Goal: Task Accomplishment & Management: Manage account settings

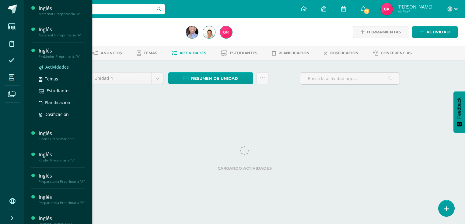
click at [45, 67] on span "Actividades" at bounding box center [56, 67] width 23 height 6
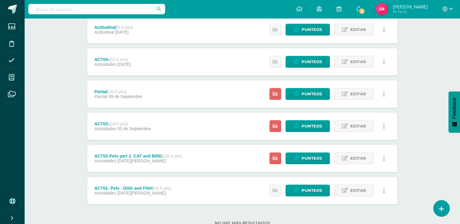
scroll to position [152, 0]
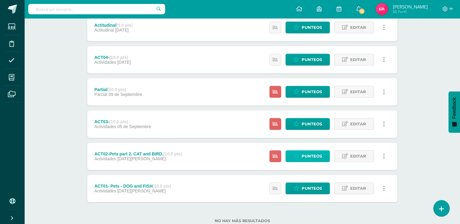
click at [325, 155] on link "Punteos" at bounding box center [307, 156] width 44 height 12
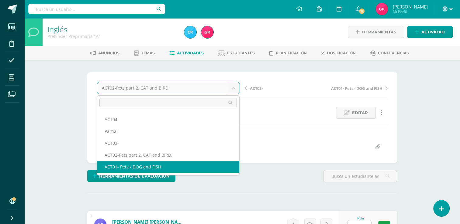
select select "/dashboard/teacher/grade-activity/123517/"
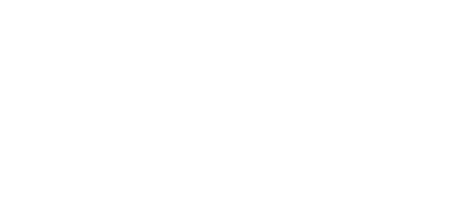
drag, startPoint x: 462, startPoint y: 59, endPoint x: 454, endPoint y: 107, distance: 49.0
click at [0, 0] on html at bounding box center [0, 0] width 0 height 0
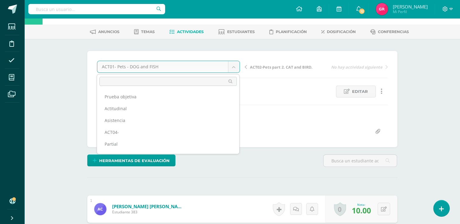
scroll to position [32, 0]
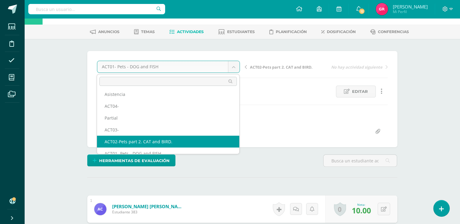
select select "/dashboard/teacher/grade-activity/123518/"
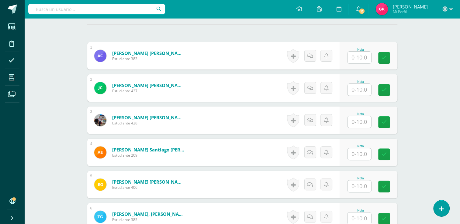
scroll to position [169, 0]
click at [356, 60] on input "text" at bounding box center [359, 57] width 24 height 12
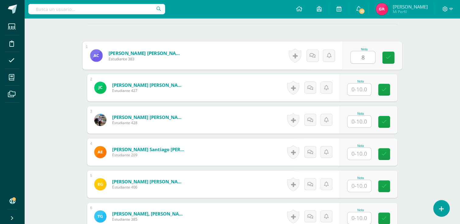
click at [356, 60] on input "8" at bounding box center [363, 57] width 24 height 12
type input "8"
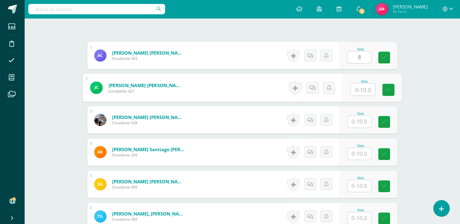
click at [360, 92] on input "text" at bounding box center [363, 90] width 24 height 12
type input "10"
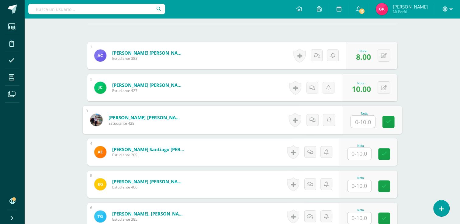
click at [361, 121] on input "text" at bounding box center [363, 122] width 24 height 12
type input "9"
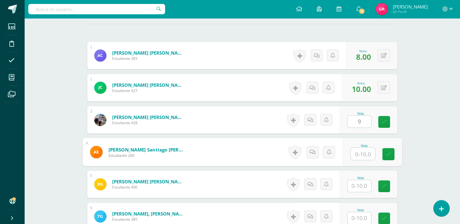
click at [357, 154] on input "text" at bounding box center [363, 154] width 24 height 12
type input "10"
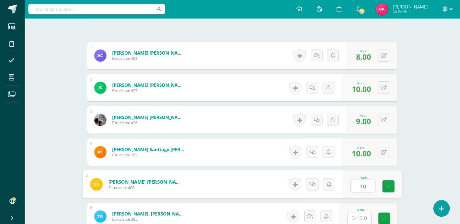
type input "10"
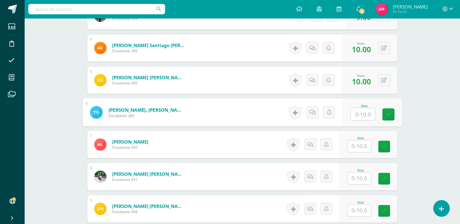
scroll to position [273, 0]
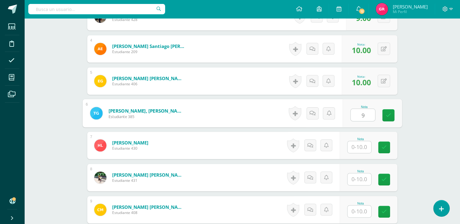
type input "9"
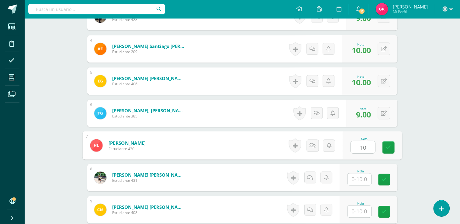
type input "10"
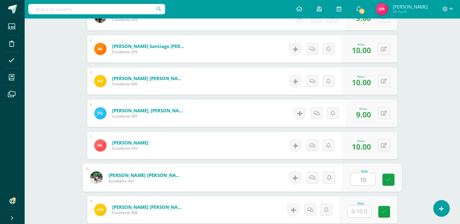
type input "10"
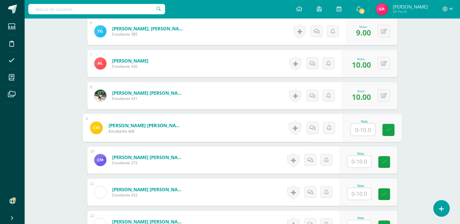
scroll to position [356, 0]
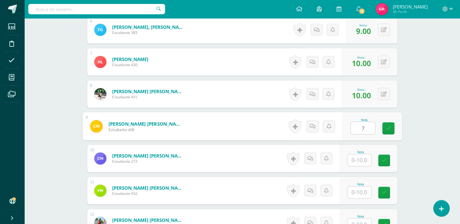
type input "7"
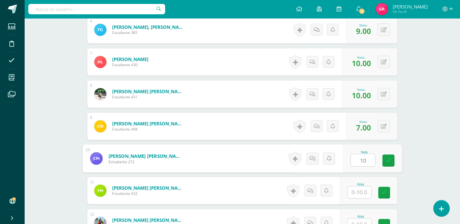
type input "10"
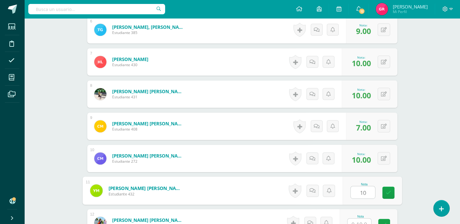
type input "10"
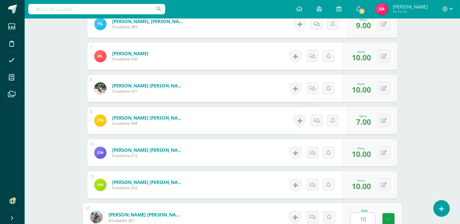
type input "10"
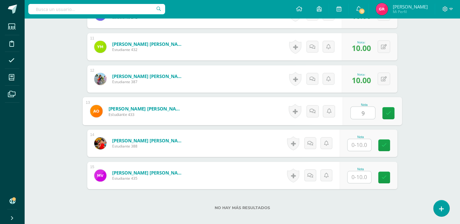
type input "9"
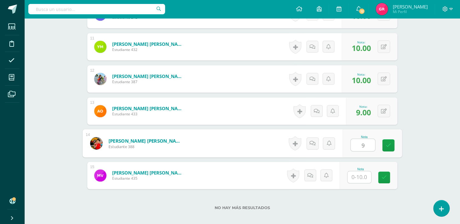
type input "9"
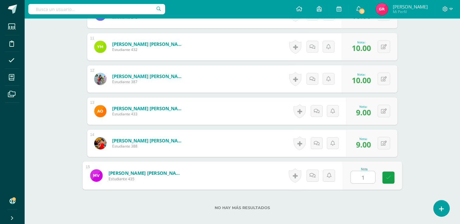
type input "10"
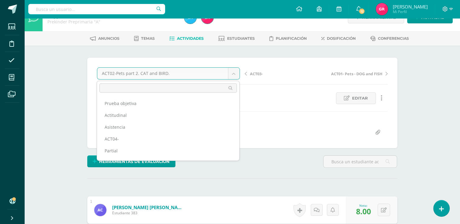
scroll to position [19, 0]
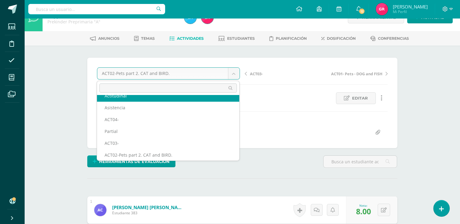
scroll to position [14, 0]
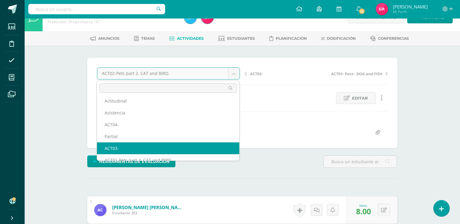
select select "/dashboard/teacher/grade-activity/123519/"
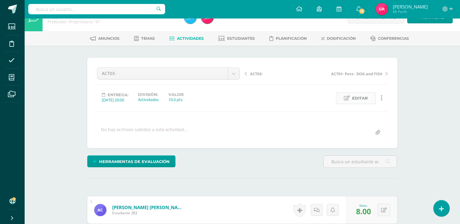
click at [367, 99] on span "Editar" at bounding box center [360, 98] width 16 height 11
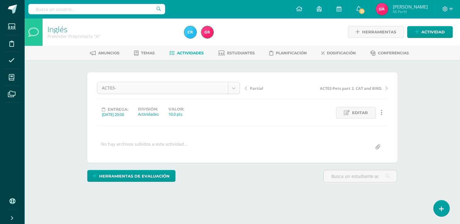
scroll to position [8, 0]
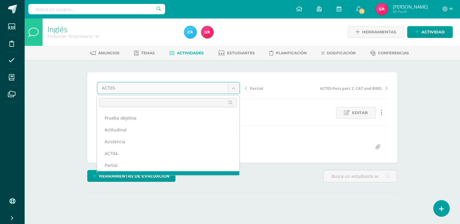
click at [167, 88] on body "Estudiantes Disciplina Asistencia Mis cursos Archivos Soporte Ayuda Reportar un…" at bounding box center [230, 120] width 460 height 241
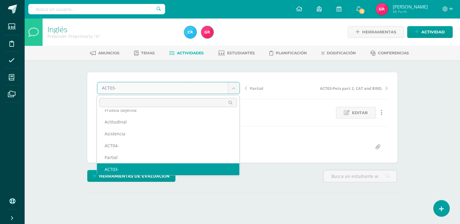
scroll to position [0, 0]
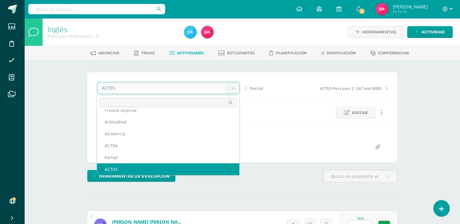
scroll to position [0, 0]
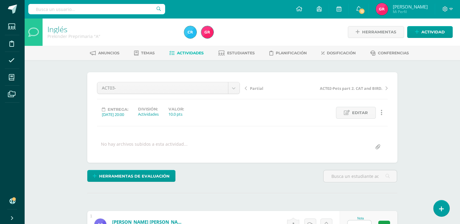
scroll to position [0, 0]
click at [356, 113] on span "Editar" at bounding box center [360, 112] width 16 height 11
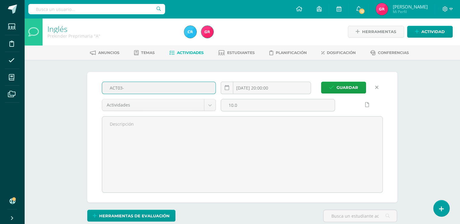
click at [145, 87] on input "ACT03-" at bounding box center [159, 88] width 114 height 12
type input "ACT03- Prepositions: in, on, under"
click at [228, 88] on icon at bounding box center [227, 87] width 5 height 5
click at [227, 88] on icon at bounding box center [227, 87] width 5 height 5
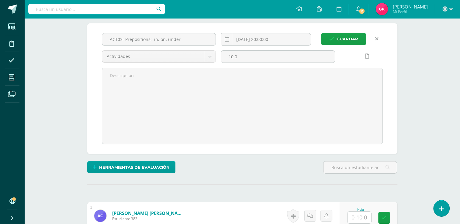
scroll to position [43, 0]
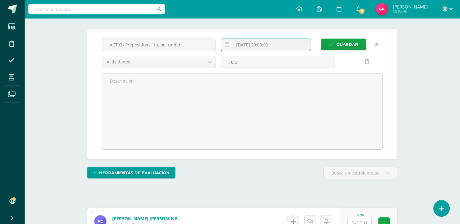
click at [263, 44] on input "[DATE] 20:00:00" at bounding box center [266, 45] width 90 height 12
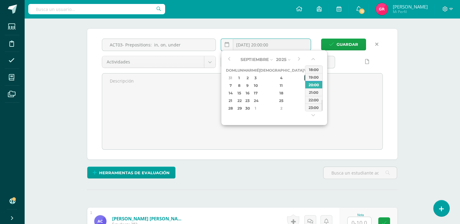
click at [304, 77] on div "5" at bounding box center [306, 77] width 5 height 7
type input "2025-09-05 20:00"
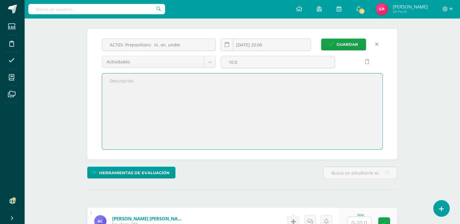
click at [358, 116] on textarea at bounding box center [242, 112] width 280 height 76
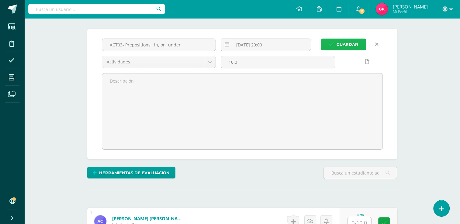
click at [345, 43] on span "Guardar" at bounding box center [348, 44] width 22 height 11
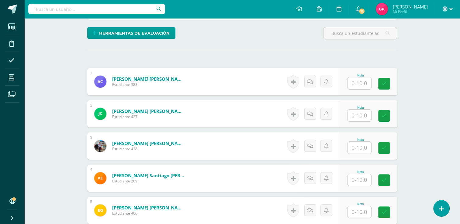
scroll to position [142, 0]
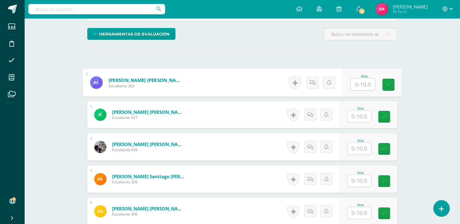
click at [363, 86] on input "text" at bounding box center [363, 84] width 24 height 12
type input "7"
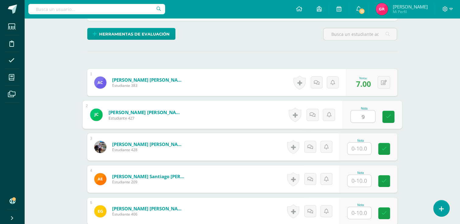
type input "9"
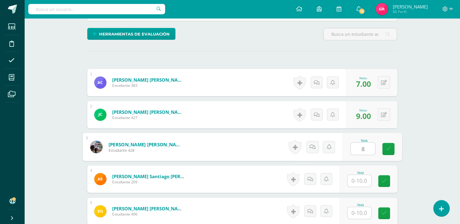
type input "8"
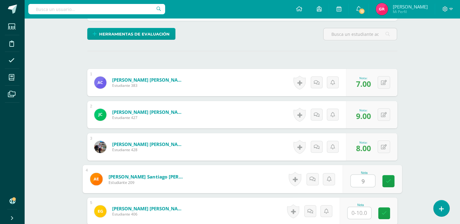
type input "9"
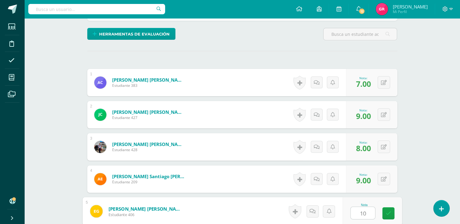
type input "10"
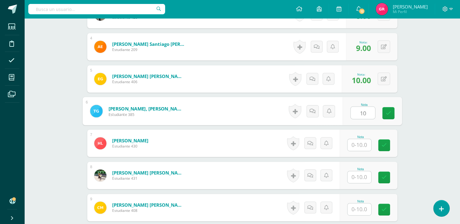
type input "10"
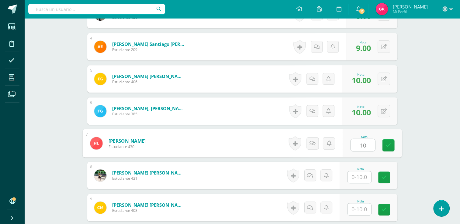
type input "10"
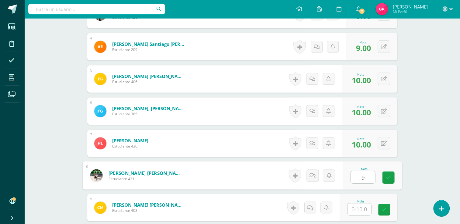
type input "9"
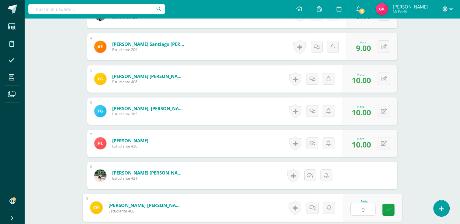
type input "9"
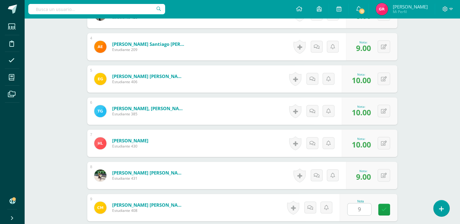
scroll to position [404, 0]
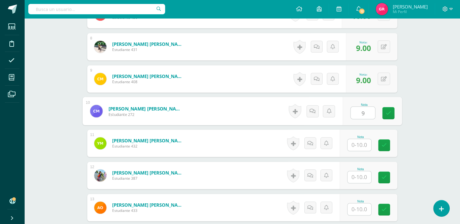
type input "9"
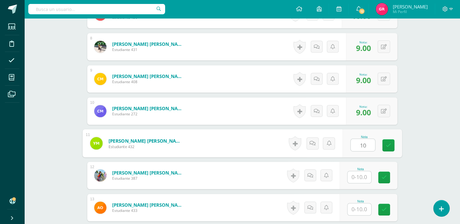
type input "10"
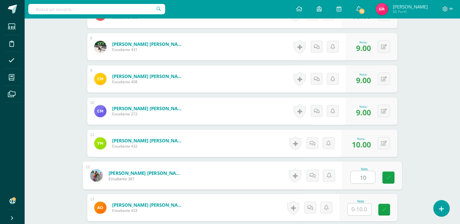
type input "10"
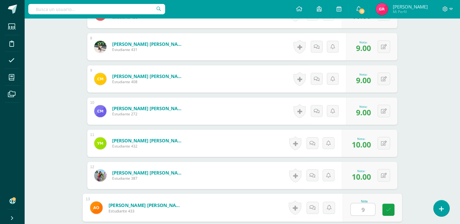
type input "9"
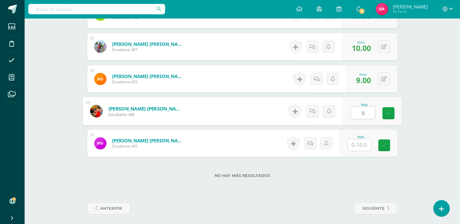
type input "9"
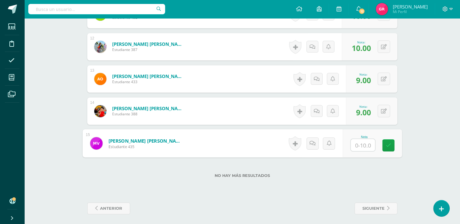
type input "9"
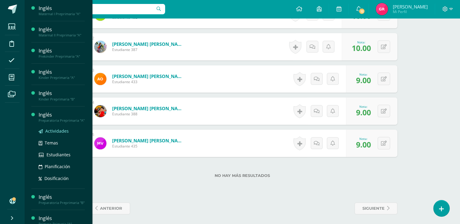
click at [56, 134] on span "Actividades" at bounding box center [56, 131] width 23 height 6
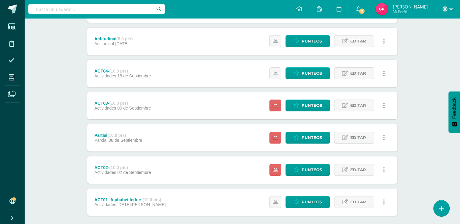
scroll to position [142, 0]
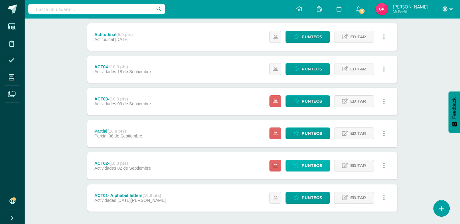
click at [311, 167] on span "Punteos" at bounding box center [312, 165] width 20 height 11
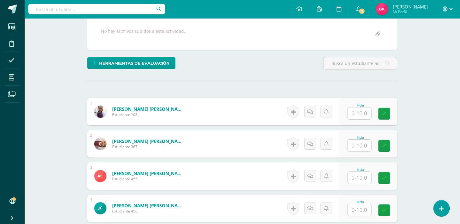
scroll to position [128, 0]
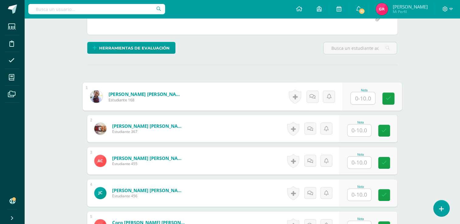
click at [359, 95] on input "text" at bounding box center [363, 98] width 24 height 12
type input "6"
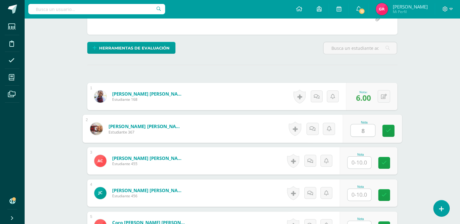
type input "8"
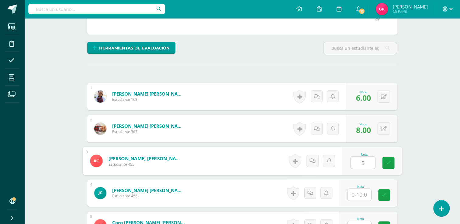
type input "5"
click at [318, 164] on link at bounding box center [319, 161] width 12 height 12
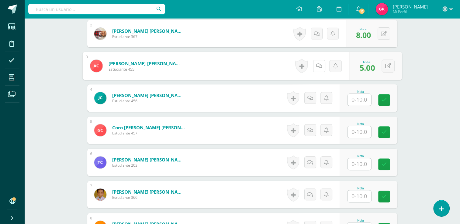
scroll to position [221, 0]
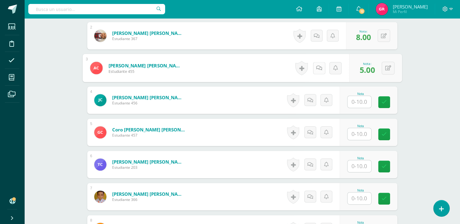
click at [320, 69] on icon at bounding box center [319, 67] width 6 height 5
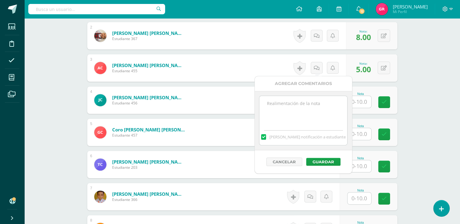
click at [275, 107] on textarea at bounding box center [303, 111] width 88 height 30
type textarea "practicar las letras del alfabeto"
click at [324, 160] on button "Guardar" at bounding box center [323, 162] width 34 height 8
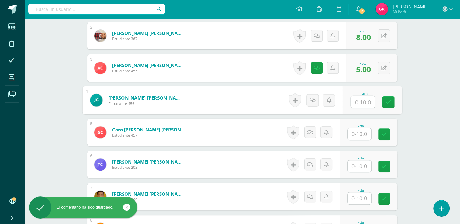
click at [357, 105] on input "text" at bounding box center [363, 102] width 24 height 12
type input "10"
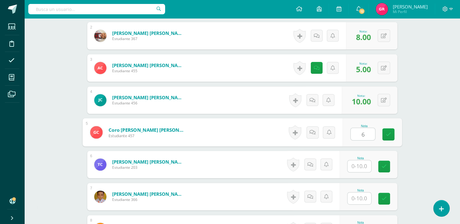
type input "6"
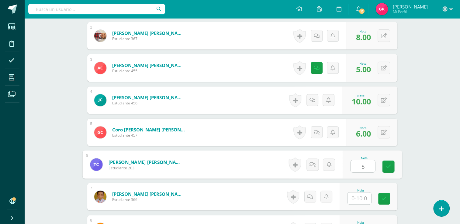
type input "5"
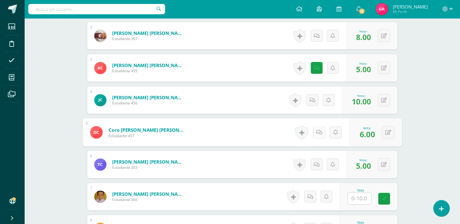
click at [320, 132] on link at bounding box center [319, 132] width 12 height 12
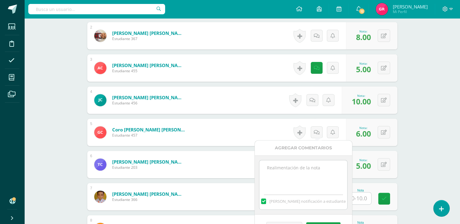
click at [297, 178] on textarea at bounding box center [303, 176] width 88 height 30
drag, startPoint x: 265, startPoint y: 170, endPoint x: 316, endPoint y: 175, distance: 51.3
click at [316, 175] on textarea "Practice the alphabet." at bounding box center [303, 176] width 88 height 30
type textarea "Practice the alphabet."
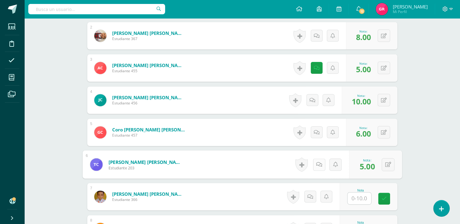
click at [319, 164] on icon at bounding box center [319, 164] width 6 height 5
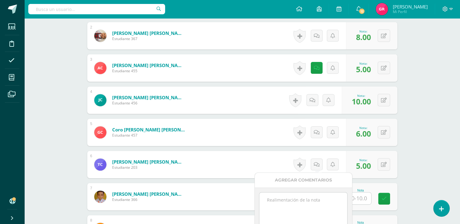
click at [299, 202] on textarea at bounding box center [303, 208] width 88 height 30
paste textarea "Practice the alphabet."
type textarea "Practice the alphabet."
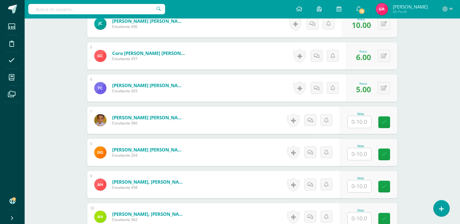
scroll to position [331, 0]
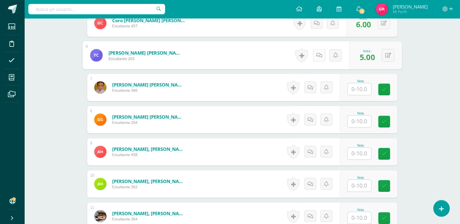
click at [318, 55] on icon at bounding box center [319, 55] width 6 height 5
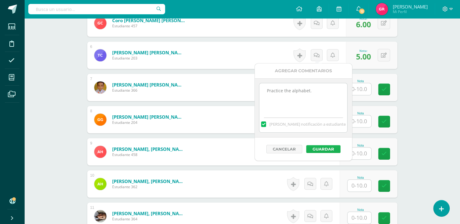
click at [319, 150] on button "Guardar" at bounding box center [323, 149] width 34 height 8
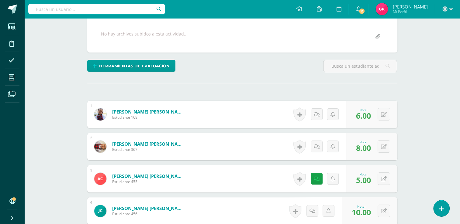
scroll to position [95, 0]
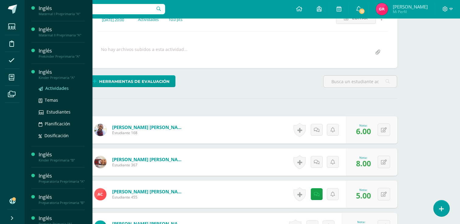
click at [47, 87] on span "Actividades" at bounding box center [56, 88] width 23 height 6
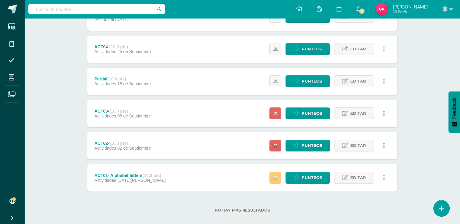
scroll to position [170, 0]
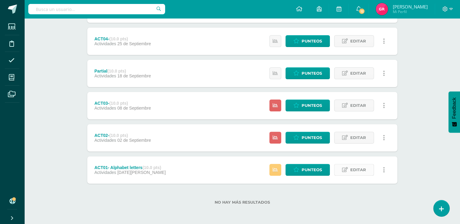
click at [348, 170] on link "Editar" at bounding box center [354, 170] width 40 height 12
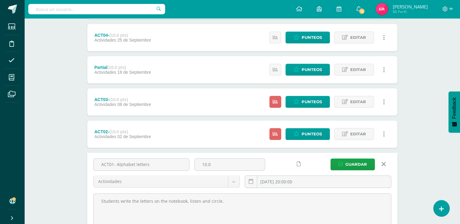
scroll to position [172, 0]
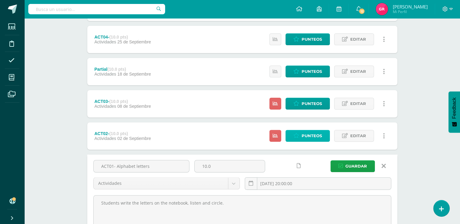
click at [312, 137] on span "Punteos" at bounding box center [312, 135] width 20 height 11
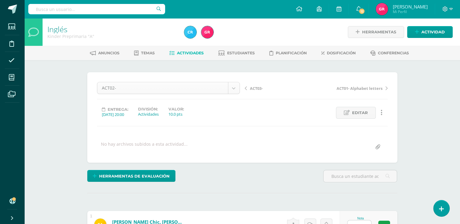
scroll to position [19, 0]
click at [363, 113] on span "Editar" at bounding box center [360, 112] width 16 height 11
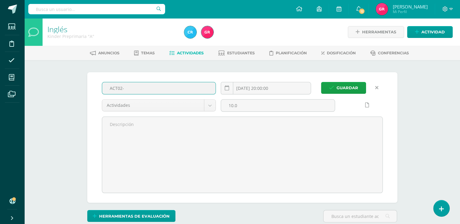
click at [174, 90] on input "ACT02-" at bounding box center [159, 88] width 114 height 12
type input "ACT02- The Alphabet"
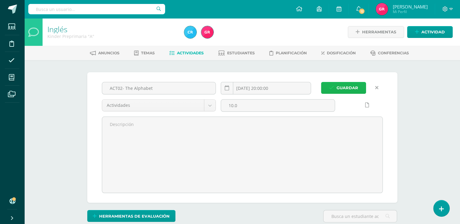
click at [337, 85] on span "Guardar" at bounding box center [348, 87] width 22 height 11
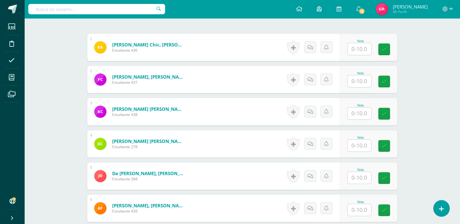
scroll to position [178, 0]
click at [361, 50] on input "text" at bounding box center [359, 49] width 24 height 12
type input "6"
click at [314, 50] on link at bounding box center [312, 47] width 12 height 12
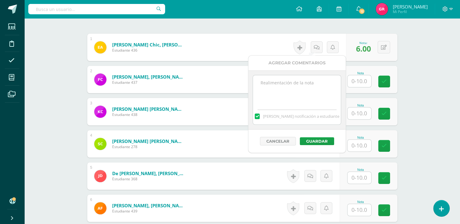
click at [303, 82] on textarea at bounding box center [297, 90] width 88 height 30
paste textarea "Practice the alphabet."
type textarea "Practice the alphabet."
click at [317, 141] on button "Guardar" at bounding box center [317, 141] width 34 height 8
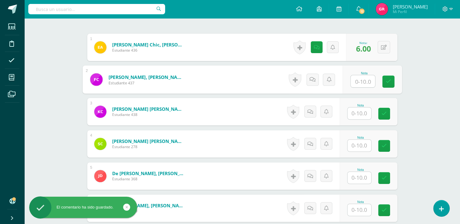
click at [364, 78] on input "text" at bounding box center [363, 81] width 24 height 12
type input "8"
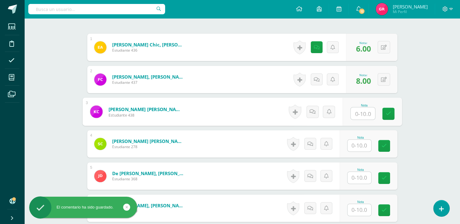
click at [361, 116] on input "text" at bounding box center [363, 114] width 24 height 12
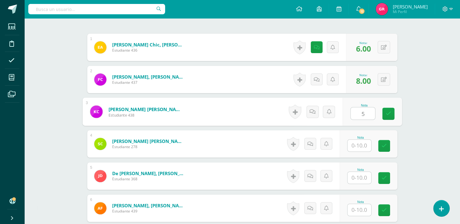
type input "5"
click at [318, 112] on icon at bounding box center [319, 111] width 6 height 5
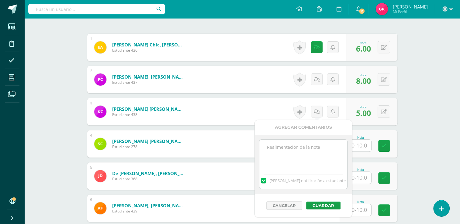
click at [306, 150] on textarea at bounding box center [303, 155] width 88 height 30
paste textarea "Practice the alphabet."
type textarea "Practice the alphabet."
click at [321, 207] on button "Guardar" at bounding box center [323, 206] width 34 height 8
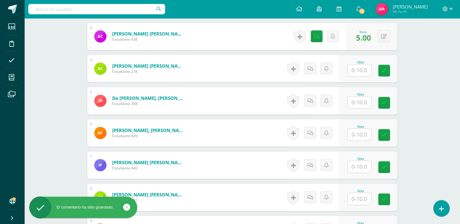
scroll to position [254, 0]
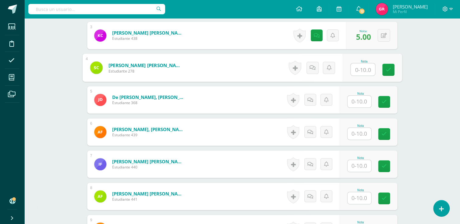
click at [354, 71] on input "text" at bounding box center [363, 70] width 24 height 12
type input "10"
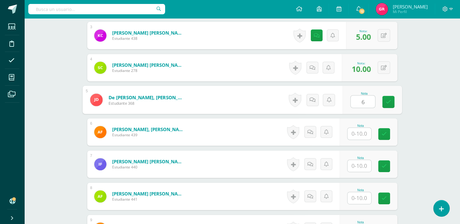
type input "6"
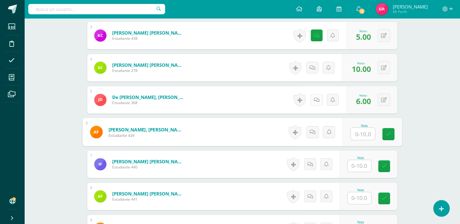
click at [318, 101] on icon at bounding box center [317, 100] width 6 height 5
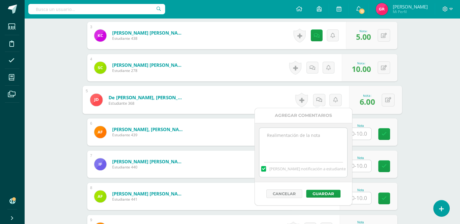
click at [284, 139] on textarea at bounding box center [303, 143] width 88 height 30
paste textarea "Practice the alphabet."
type textarea "Practice the alphabet."
click at [319, 194] on button "Guardar" at bounding box center [323, 194] width 34 height 8
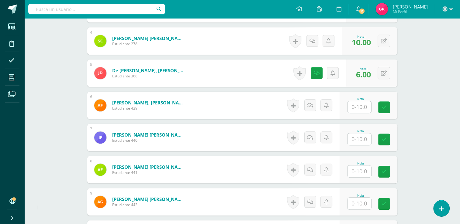
scroll to position [276, 0]
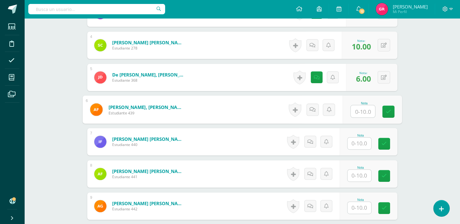
click at [358, 110] on input "text" at bounding box center [363, 111] width 24 height 12
type input "5"
click at [313, 110] on icon at bounding box center [312, 109] width 6 height 5
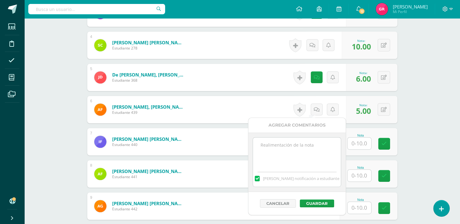
click at [302, 145] on textarea at bounding box center [297, 153] width 88 height 30
paste textarea "Practice the alphabet."
type textarea "Practice the alphabet."
click at [319, 203] on button "Guardar" at bounding box center [317, 204] width 34 height 8
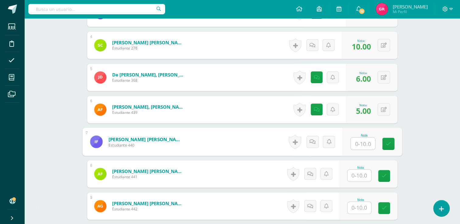
click at [358, 143] on input "text" at bounding box center [363, 144] width 24 height 12
type input "6"
click at [319, 140] on icon at bounding box center [319, 141] width 6 height 5
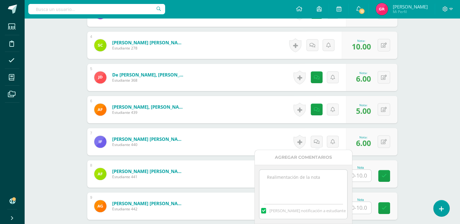
click at [313, 181] on textarea at bounding box center [303, 185] width 88 height 30
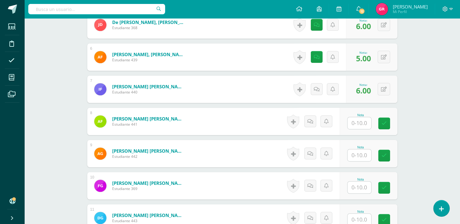
scroll to position [331, 0]
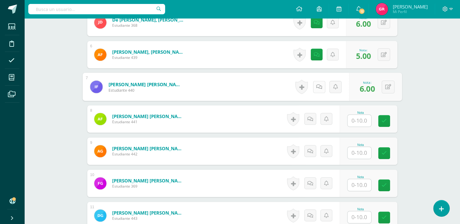
click at [318, 89] on link at bounding box center [319, 87] width 12 height 12
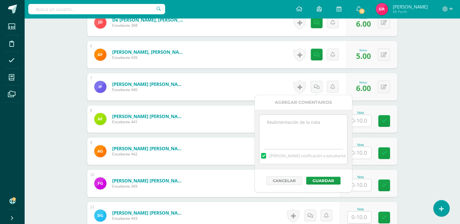
click at [298, 121] on textarea at bounding box center [303, 130] width 88 height 30
paste textarea "Practice the alphabet."
type textarea "Practice the alphabet."
click at [315, 182] on button "Guardar" at bounding box center [323, 181] width 34 height 8
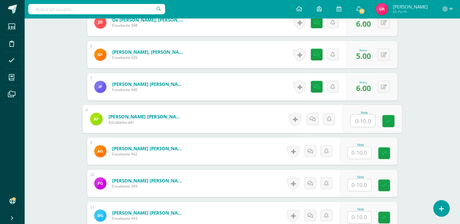
click at [356, 120] on input "text" at bounding box center [363, 121] width 24 height 12
type input "10"
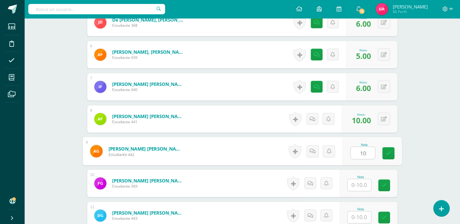
type input "10"
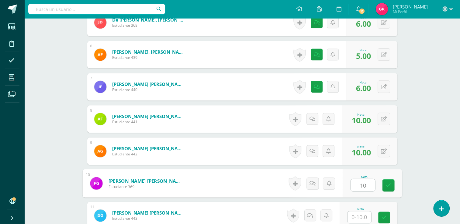
type input "10"
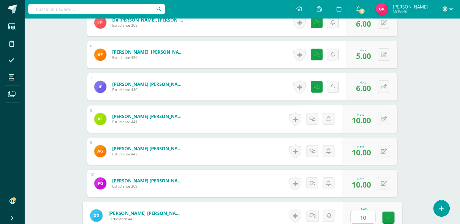
type input "10"
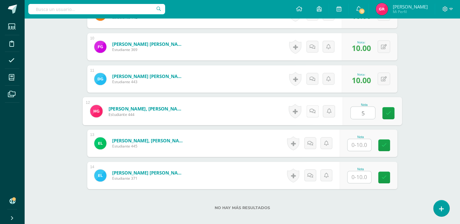
type input "5"
click at [315, 113] on icon at bounding box center [312, 111] width 6 height 5
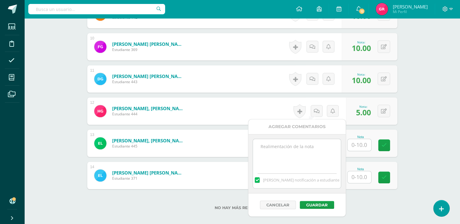
click at [301, 154] on textarea at bounding box center [297, 154] width 88 height 30
paste textarea "Practice the alphabet."
type textarea "Practice the alphabet."
click at [318, 206] on button "Guardar" at bounding box center [317, 205] width 34 height 8
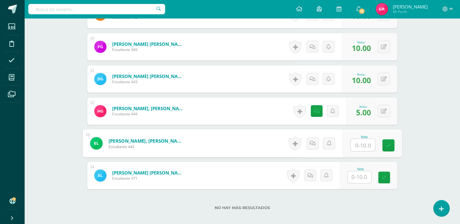
click at [361, 147] on input "text" at bounding box center [363, 145] width 24 height 12
type input "6"
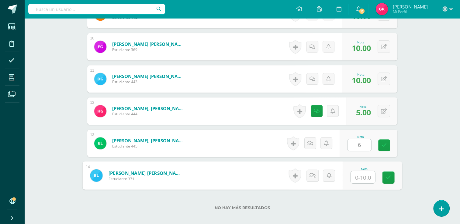
click at [362, 178] on input "text" at bounding box center [363, 177] width 24 height 12
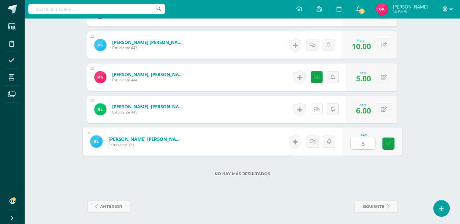
type input "6"
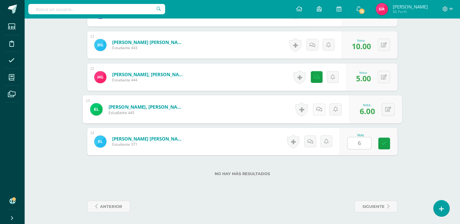
click at [318, 112] on link at bounding box center [319, 109] width 12 height 12
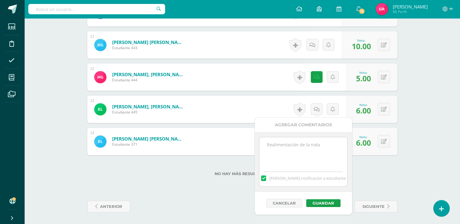
click at [308, 148] on textarea at bounding box center [303, 152] width 88 height 30
paste textarea "Practice the alphabet."
type textarea "Practice the alphabet."
click at [321, 202] on button "Guardar" at bounding box center [323, 203] width 34 height 8
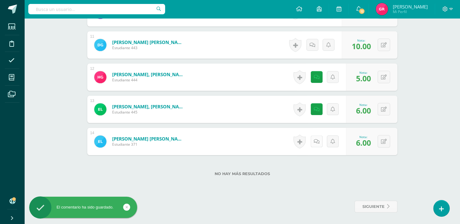
click at [317, 143] on icon at bounding box center [317, 141] width 6 height 5
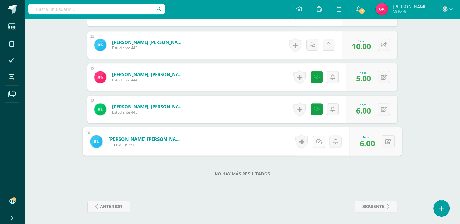
click at [321, 142] on link at bounding box center [319, 142] width 12 height 12
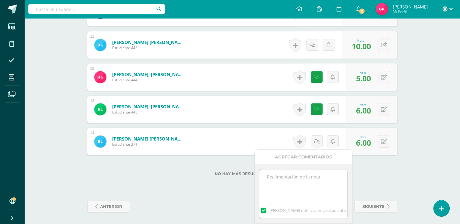
click at [283, 194] on textarea at bounding box center [303, 185] width 88 height 30
paste textarea "Practice the alphabet."
type textarea "Practice the alphabet."
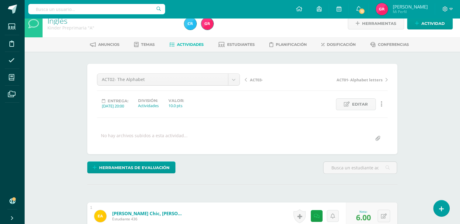
scroll to position [0, 0]
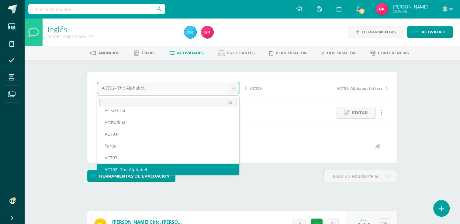
scroll to position [14, 0]
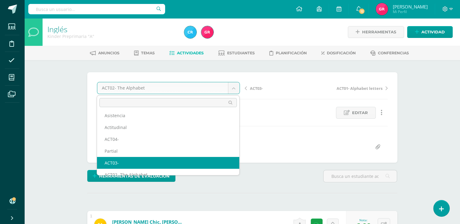
select select "/dashboard/teacher/grade-activity/123522/"
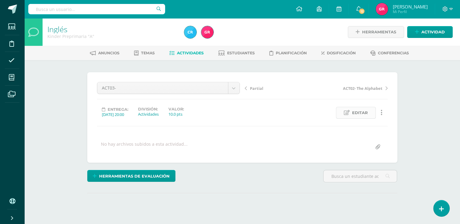
click at [368, 112] on link "Editar" at bounding box center [356, 113] width 40 height 12
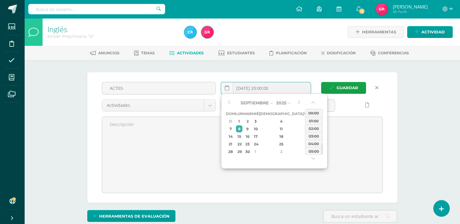
click at [261, 92] on input "[DATE] 20:00:00" at bounding box center [266, 88] width 90 height 12
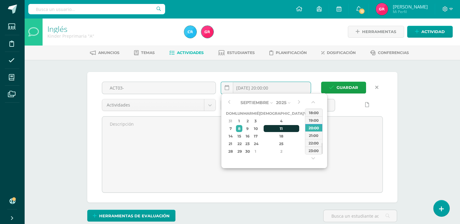
click at [277, 128] on div "11" at bounding box center [282, 128] width 36 height 7
type input "[DATE] 20:00"
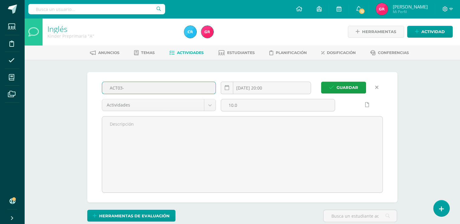
click at [166, 86] on input "ACT03-" at bounding box center [159, 88] width 114 height 12
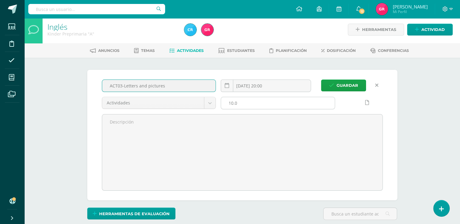
type input "ACT03-Letters and pictures"
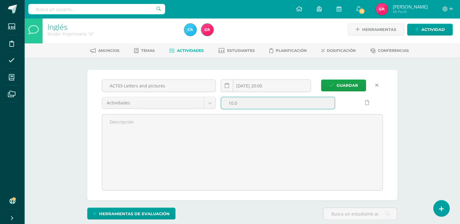
click at [251, 105] on input "10.0" at bounding box center [278, 103] width 114 height 12
type input "1"
type input "10"
click at [321, 80] on button "Guardar" at bounding box center [343, 86] width 45 height 12
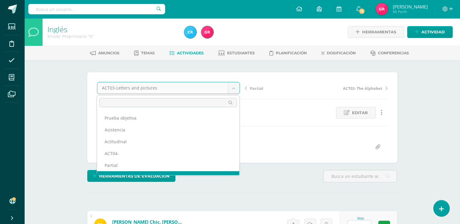
scroll to position [8, 0]
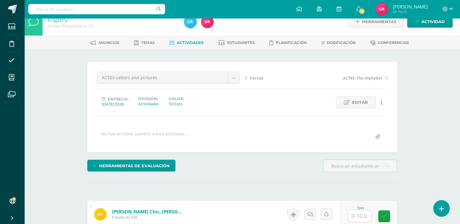
scroll to position [10, 0]
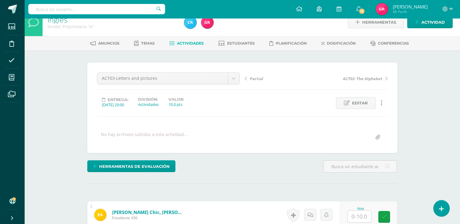
click at [183, 43] on span "Actividades" at bounding box center [190, 43] width 27 height 5
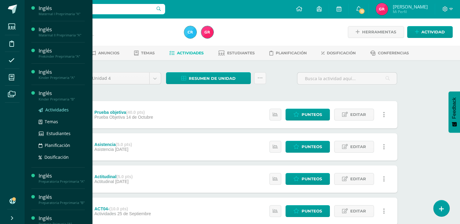
click at [52, 108] on span "Actividades" at bounding box center [56, 110] width 23 height 6
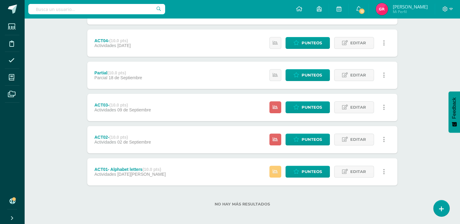
scroll to position [169, 0]
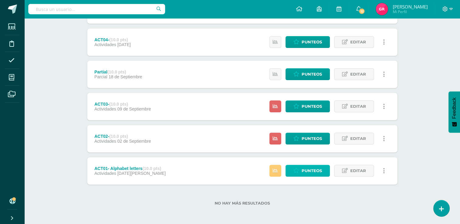
click at [311, 169] on span "Punteos" at bounding box center [312, 170] width 20 height 11
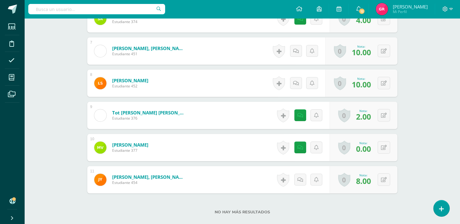
scroll to position [372, 0]
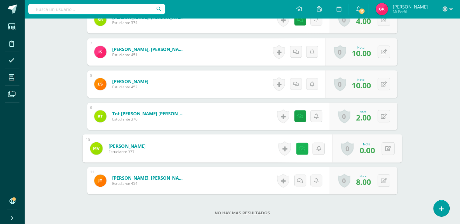
click at [301, 149] on icon at bounding box center [302, 148] width 6 height 5
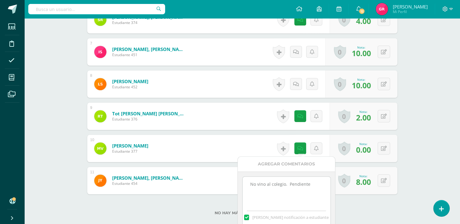
click at [308, 185] on textarea "No vino al colegio. Pendiente" at bounding box center [287, 192] width 88 height 30
type textarea "N"
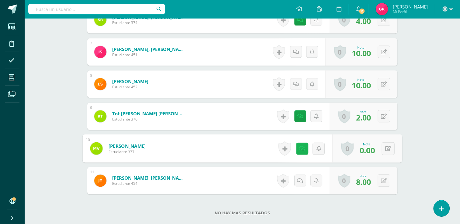
click at [303, 149] on link at bounding box center [302, 149] width 12 height 12
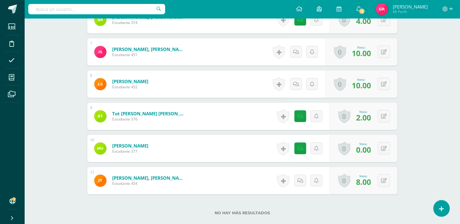
scroll to position [412, 0]
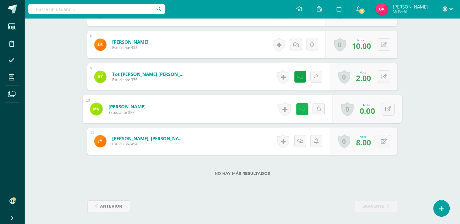
click at [301, 112] on link at bounding box center [302, 109] width 12 height 12
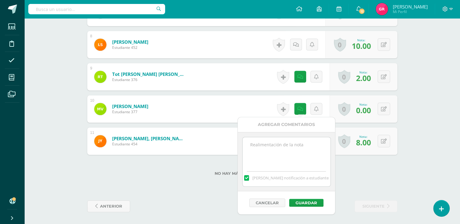
click at [249, 178] on label at bounding box center [246, 177] width 5 height 5
click at [0, 0] on input "Mandar notificación a estudiante" at bounding box center [0, 0] width 0 height 0
click at [305, 202] on button "Guardar" at bounding box center [306, 203] width 34 height 8
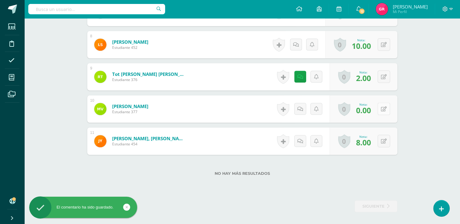
click at [380, 109] on div "0 Logros Logros obtenidos Aún no hay logros agregados Nota: 0.00" at bounding box center [364, 108] width 68 height 27
click at [391, 108] on button at bounding box center [388, 109] width 13 height 13
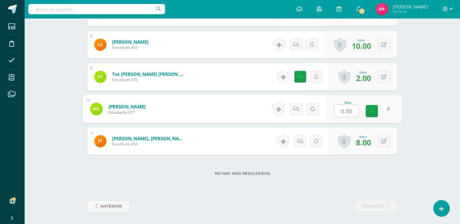
type input "8"
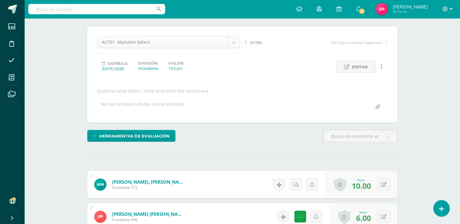
scroll to position [32, 0]
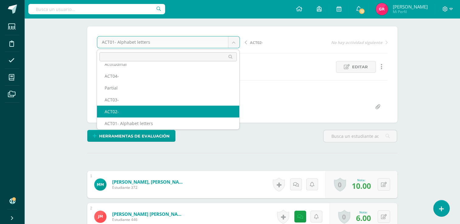
select select "/dashboard/teacher/grade-activity/123533/"
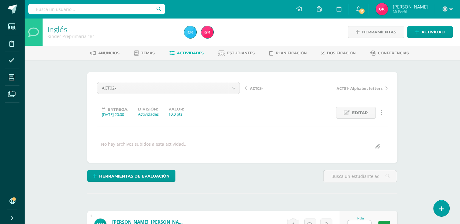
scroll to position [0, 0]
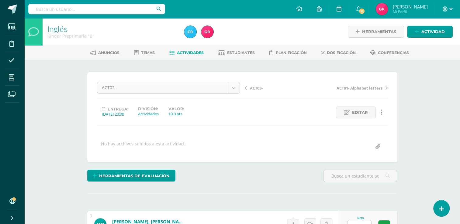
click at [354, 115] on span "Editar" at bounding box center [360, 112] width 16 height 11
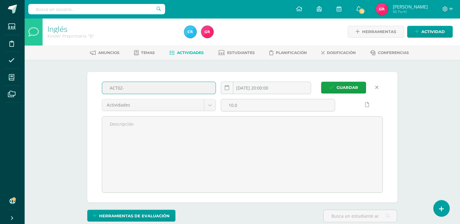
click at [172, 86] on input "ACT02-" at bounding box center [159, 88] width 114 height 12
type input "ACT02-The alphabet song"
click at [226, 88] on icon at bounding box center [227, 87] width 5 height 5
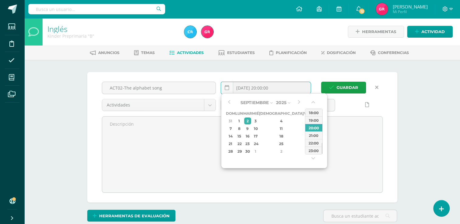
click at [241, 86] on input "[DATE] 20:00:00" at bounding box center [266, 88] width 90 height 12
click at [231, 102] on button "button" at bounding box center [229, 102] width 6 height 9
click at [299, 100] on button "button" at bounding box center [299, 102] width 6 height 9
click at [251, 122] on div "2" at bounding box center [247, 121] width 7 height 7
type input "2025-09-02 20:00"
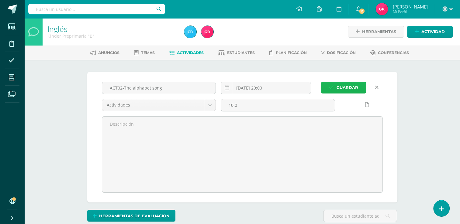
click at [354, 86] on span "Guardar" at bounding box center [348, 87] width 22 height 11
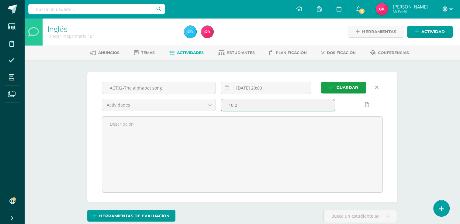
click at [282, 102] on input "10.0" at bounding box center [278, 105] width 114 height 12
type input "1"
type input "10"
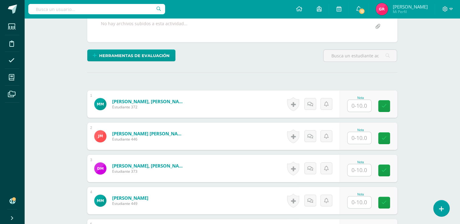
scroll to position [136, 0]
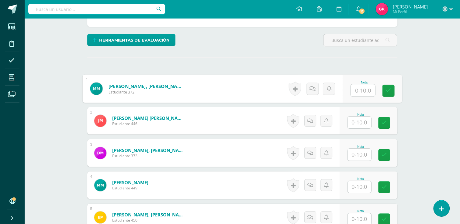
click at [362, 91] on input "text" at bounding box center [363, 91] width 24 height 12
type input "8"
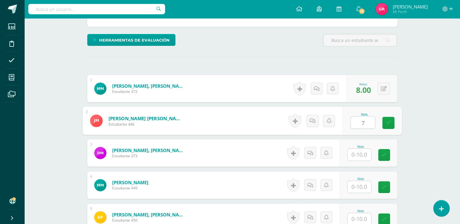
type input "7"
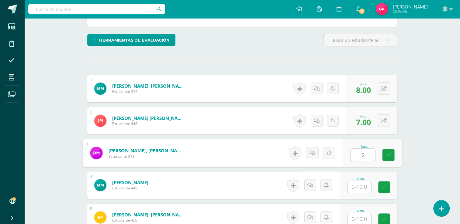
type input "2"
click at [316, 156] on link at bounding box center [319, 153] width 12 height 12
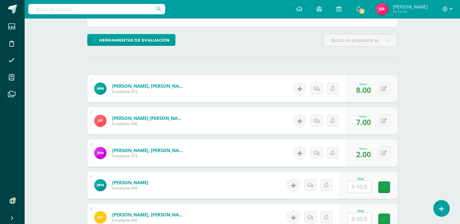
click at [454, 120] on div "Inglés Kinder Preprimaria "B" Herramientas Detalle de asistencias Actividad Anu…" at bounding box center [242, 188] width 436 height 612
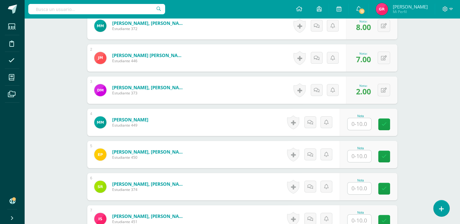
scroll to position [206, 0]
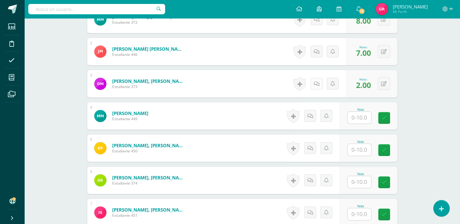
click at [318, 84] on icon at bounding box center [317, 83] width 6 height 5
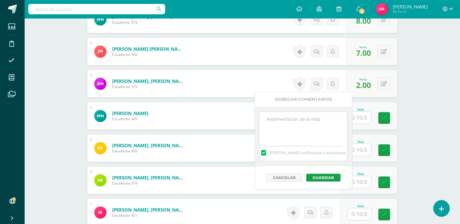
click at [300, 120] on textarea at bounding box center [303, 127] width 88 height 30
type textarea "Practice the song"
click at [319, 178] on button "Guardar" at bounding box center [323, 178] width 34 height 8
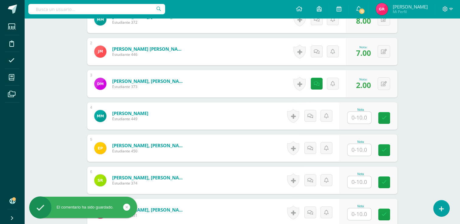
click at [356, 119] on input "text" at bounding box center [359, 118] width 24 height 12
type input "10"
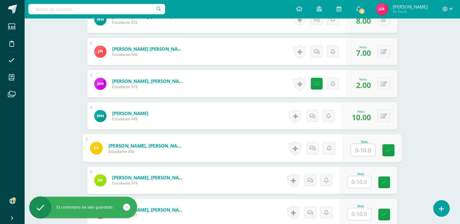
click at [360, 152] on input "text" at bounding box center [363, 150] width 24 height 12
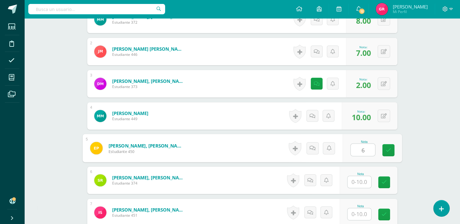
type input "6"
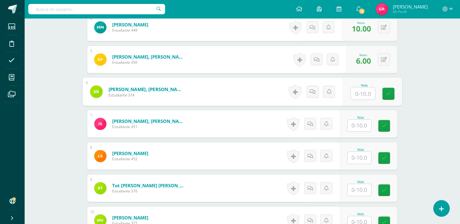
scroll to position [299, 0]
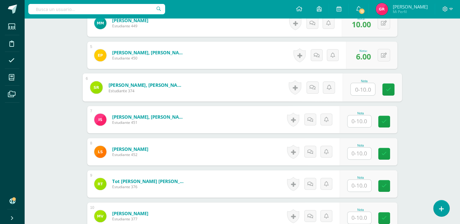
click at [362, 92] on input "text" at bounding box center [363, 89] width 24 height 12
type input "5"
click at [314, 87] on icon at bounding box center [312, 87] width 6 height 5
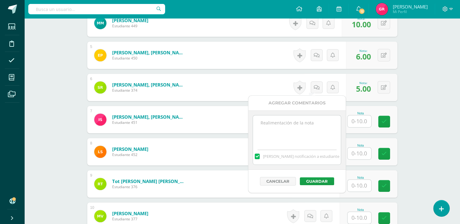
click at [302, 128] on textarea at bounding box center [297, 131] width 88 height 30
type textarea "practice the song"
click at [316, 183] on button "Guardar" at bounding box center [317, 182] width 34 height 8
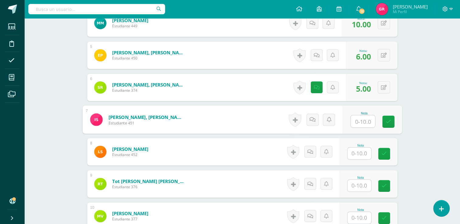
click at [360, 123] on input "text" at bounding box center [363, 122] width 24 height 12
type input "8"
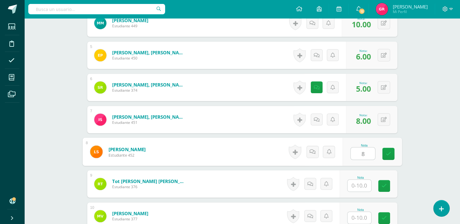
type input "8"
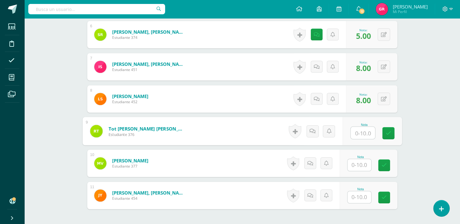
scroll to position [367, 0]
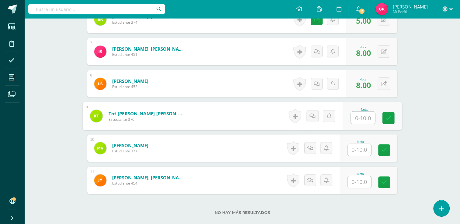
click at [361, 116] on input "text" at bounding box center [363, 118] width 24 height 12
type input "4"
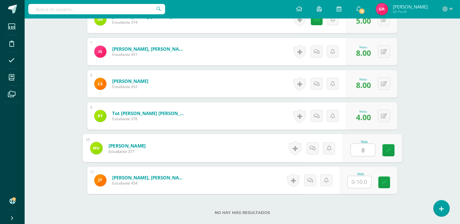
type input "8"
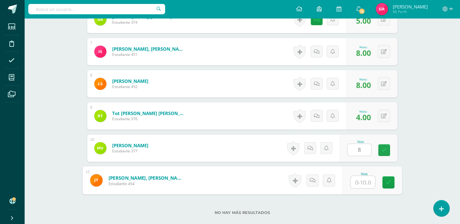
type input "6"
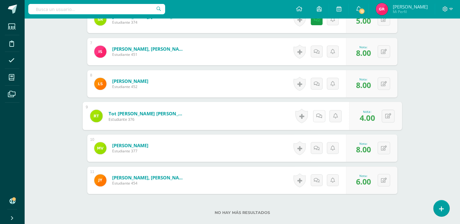
click at [320, 117] on link at bounding box center [319, 116] width 12 height 12
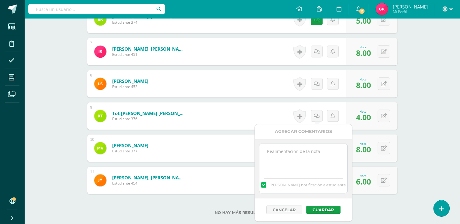
click at [289, 157] on textarea at bounding box center [303, 159] width 88 height 30
type textarea "Practice the song"
click at [322, 211] on button "Guardar" at bounding box center [323, 210] width 34 height 8
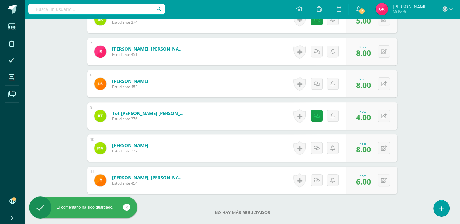
scroll to position [406, 0]
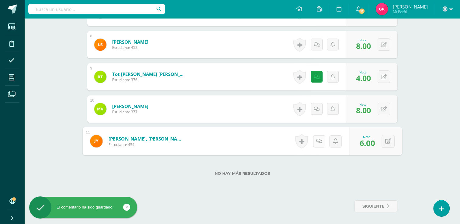
click at [321, 142] on link at bounding box center [319, 141] width 12 height 12
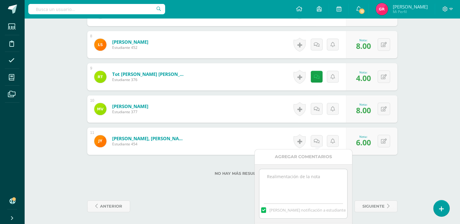
click at [305, 175] on textarea at bounding box center [303, 184] width 88 height 30
type textarea "Practice the song"
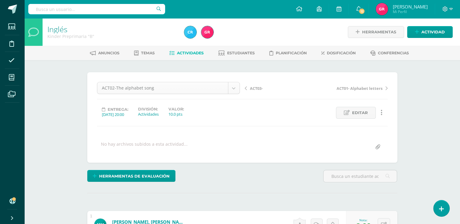
scroll to position [19, 0]
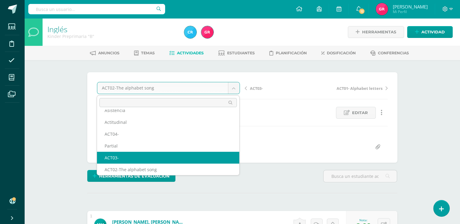
select select "/dashboard/teacher/grade-activity/123535/"
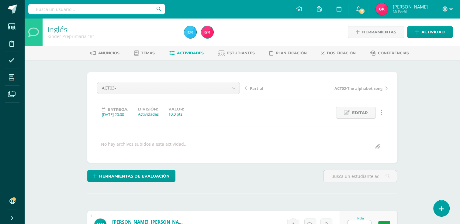
scroll to position [0, 0]
click at [370, 111] on link "Editar" at bounding box center [356, 113] width 40 height 12
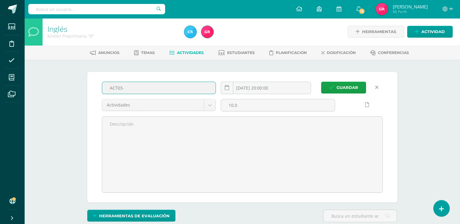
click at [148, 87] on input "ACT03-" at bounding box center [159, 88] width 114 height 12
type input "ACT03- Letters and pictures"
click at [227, 86] on icon at bounding box center [227, 87] width 5 height 5
click at [227, 88] on icon at bounding box center [227, 87] width 5 height 5
click at [228, 87] on icon at bounding box center [227, 87] width 5 height 5
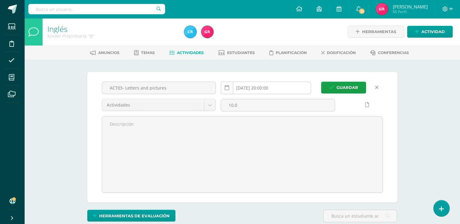
click at [225, 87] on icon at bounding box center [227, 87] width 5 height 5
click at [248, 104] on input "10.0" at bounding box center [278, 105] width 114 height 12
type input "1"
type input "10"
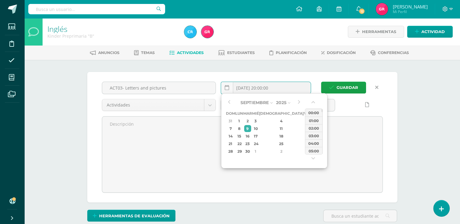
click at [267, 89] on input "[DATE] 20:00:00" at bounding box center [266, 88] width 90 height 12
click at [272, 130] on div "11" at bounding box center [282, 128] width 36 height 7
type input "[DATE] 20:00"
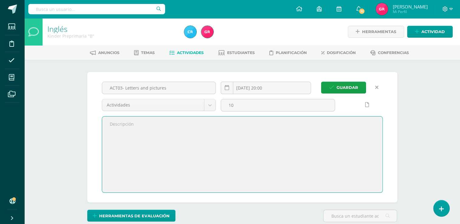
click at [120, 132] on textarea at bounding box center [242, 155] width 280 height 76
type textarea "S"
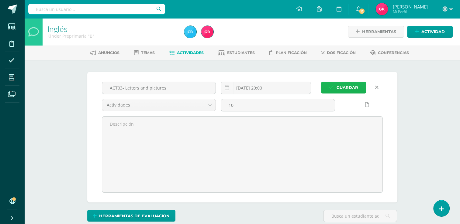
click at [349, 88] on span "Guardar" at bounding box center [348, 87] width 22 height 11
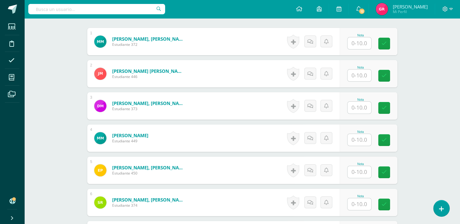
scroll to position [181, 0]
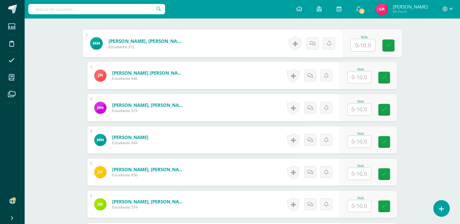
click at [354, 43] on input "text" at bounding box center [363, 45] width 24 height 12
type input "10"
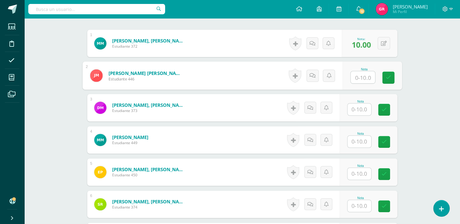
click at [363, 77] on input "text" at bounding box center [363, 77] width 24 height 12
type input "5"
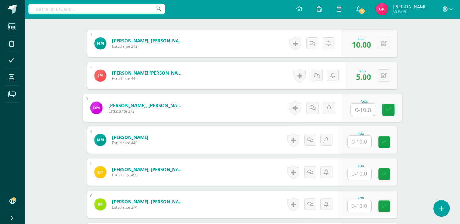
click at [362, 110] on input "text" at bounding box center [363, 110] width 24 height 12
type input "5"
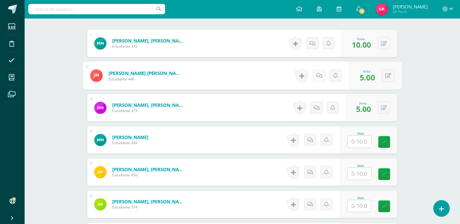
click at [315, 78] on link at bounding box center [319, 76] width 12 height 12
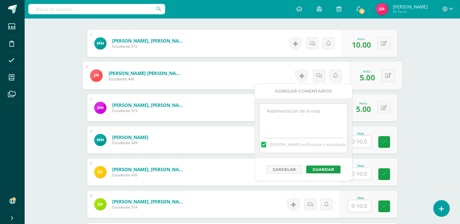
click at [297, 120] on textarea at bounding box center [303, 119] width 88 height 30
drag, startPoint x: 267, startPoint y: 111, endPoint x: 308, endPoint y: 121, distance: 42.0
click at [308, 121] on textarea "Practice the letters and pictures from the document." at bounding box center [303, 119] width 88 height 30
click at [309, 115] on textarea "Practice the letters and pictures from the document." at bounding box center [303, 119] width 88 height 30
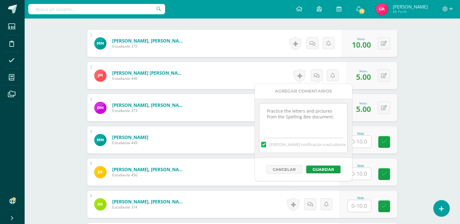
drag, startPoint x: 268, startPoint y: 112, endPoint x: 337, endPoint y: 128, distance: 70.7
click at [337, 128] on textarea "Practice the letters and pictures from the Spelling Bee document." at bounding box center [303, 119] width 88 height 30
type textarea "Practice the letters and pictures from the Spelling Bee document."
click at [328, 170] on button "Guardar" at bounding box center [323, 170] width 34 height 8
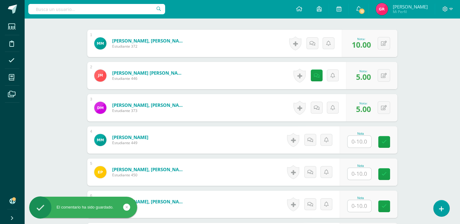
click at [355, 144] on input "text" at bounding box center [359, 142] width 24 height 12
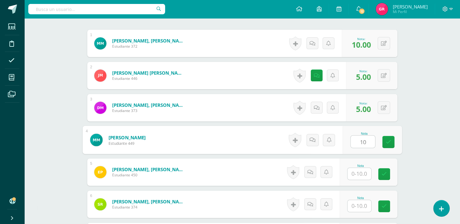
type input "10"
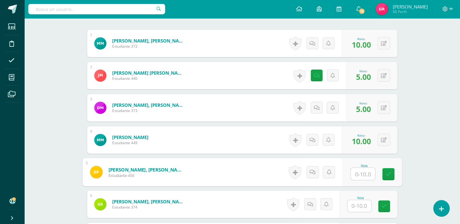
click at [360, 176] on input "text" at bounding box center [363, 174] width 24 height 12
type input "7"
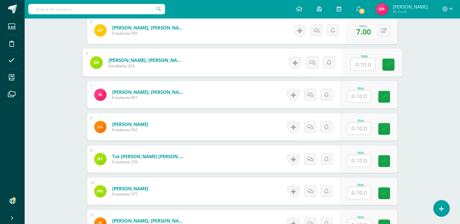
scroll to position [317, 0]
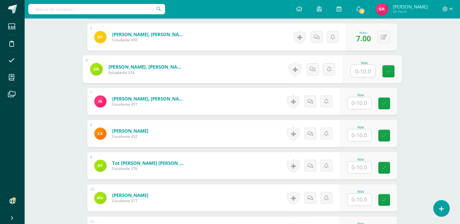
click at [360, 72] on input "text" at bounding box center [363, 71] width 24 height 12
type input "5"
click at [319, 67] on link at bounding box center [319, 69] width 12 height 12
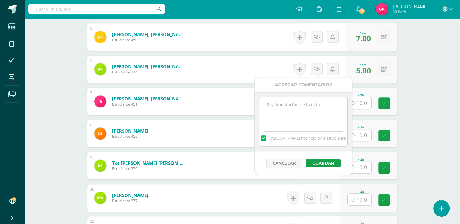
click at [277, 117] on textarea at bounding box center [303, 112] width 88 height 30
paste textarea "Practice the letters and pictures from the Spelling Bee document."
type textarea "Practice the letters and pictures from the Spelling Bee document."
click at [327, 162] on button "Guardar" at bounding box center [323, 163] width 34 height 8
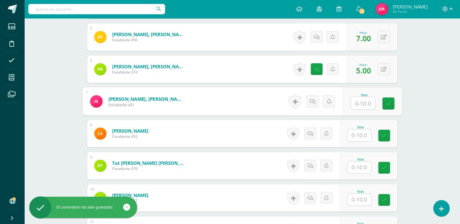
click at [362, 105] on input "text" at bounding box center [363, 103] width 24 height 12
type input "10"
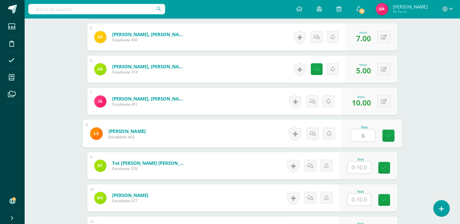
type input "6"
click at [319, 133] on icon at bounding box center [319, 133] width 6 height 5
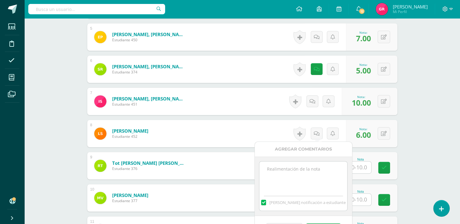
drag, startPoint x: 296, startPoint y: 182, endPoint x: 379, endPoint y: 151, distance: 88.1
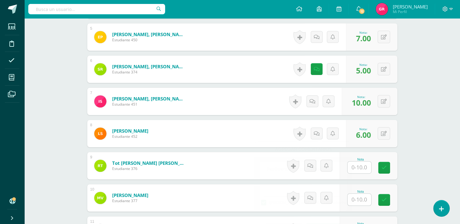
click at [439, 115] on div "Inglés Kinder Preprimaria "B" Herramientas Detalle de asistencias Actividad Anu…" at bounding box center [242, 7] width 436 height 612
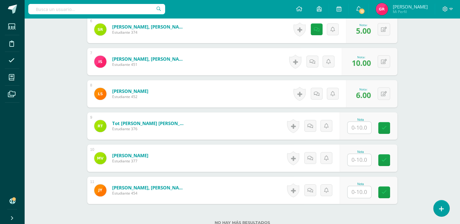
scroll to position [365, 0]
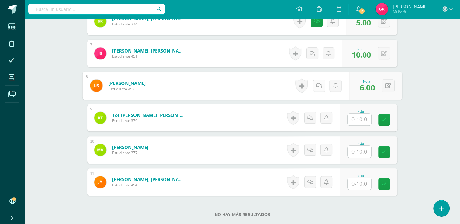
click at [315, 84] on link at bounding box center [319, 86] width 12 height 12
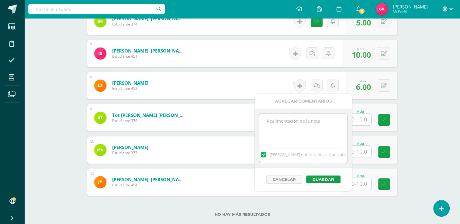
click at [298, 125] on textarea at bounding box center [303, 129] width 88 height 30
paste textarea "Practice the letters and pictures from the Spelling Bee document."
type textarea "Practice the letters and pictures from the Spelling Bee document."
click at [324, 179] on button "Guardar" at bounding box center [323, 180] width 34 height 8
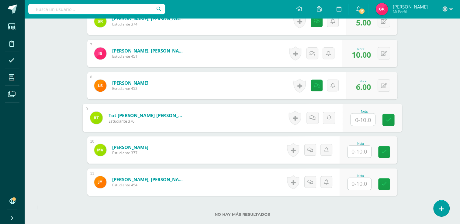
click at [360, 123] on input "text" at bounding box center [363, 120] width 24 height 12
type input "7"
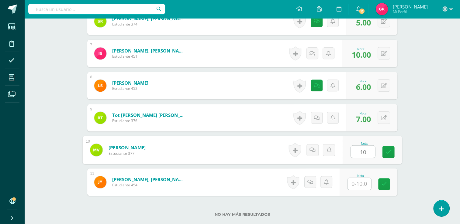
type input "10"
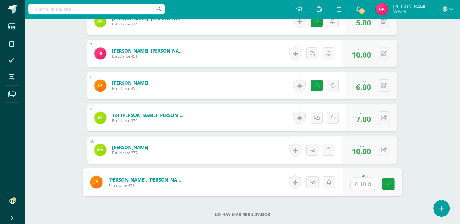
type input "7"
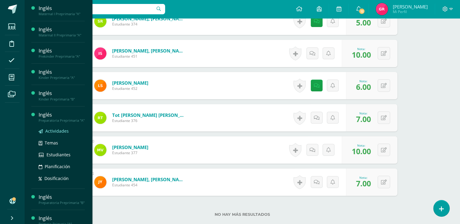
click at [60, 134] on span "Actividades" at bounding box center [56, 131] width 23 height 6
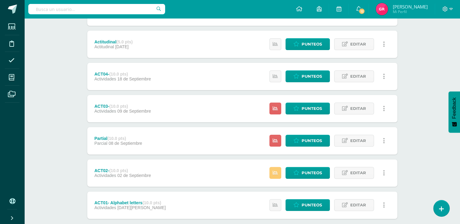
scroll to position [135, 0]
click at [313, 206] on span "Punteos" at bounding box center [312, 205] width 20 height 11
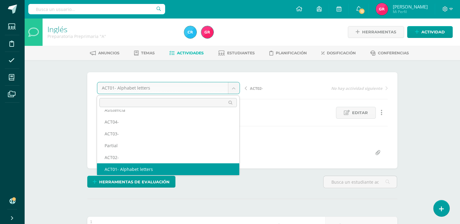
scroll to position [26, 0]
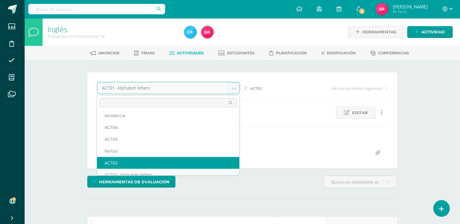
select select "/dashboard/teacher/grade-activity/123482/"
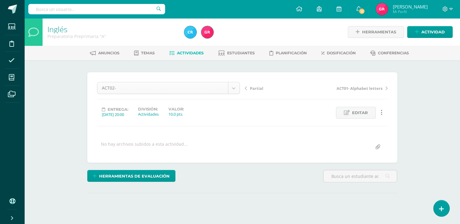
click at [123, 87] on body "Estudiantes Disciplina Asistencia Mis cursos Archivos Soporte Ayuda Reportar un…" at bounding box center [230, 120] width 460 height 241
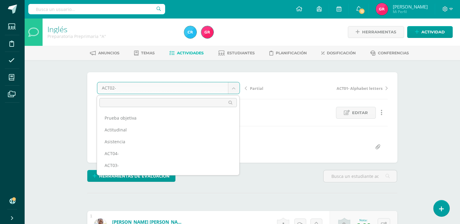
scroll to position [19, 0]
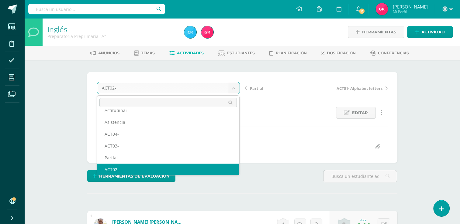
scroll to position [0, 0]
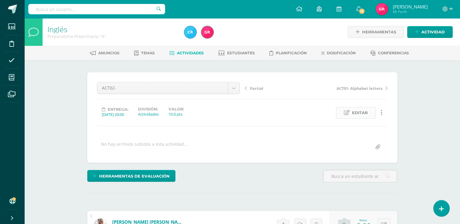
click at [355, 114] on span "Editar" at bounding box center [360, 112] width 16 height 11
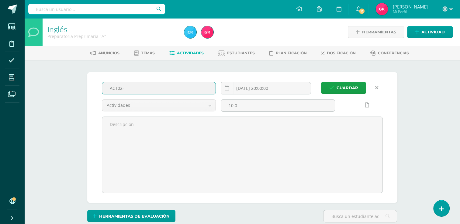
scroll to position [0, 0]
click at [169, 86] on input "ACT02-" at bounding box center [159, 88] width 114 height 12
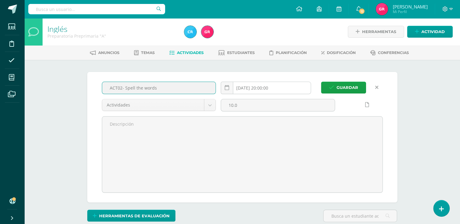
type input "ACT02- Spell the words"
click at [243, 87] on input "[DATE] 20:00:00" at bounding box center [266, 88] width 90 height 12
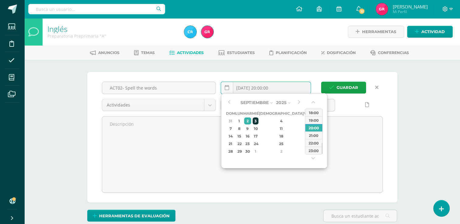
click at [258, 120] on div "3" at bounding box center [255, 121] width 5 height 7
type input "[DATE] 20:00"
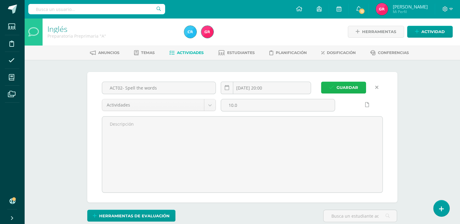
click at [334, 87] on icon "submit" at bounding box center [331, 87] width 5 height 5
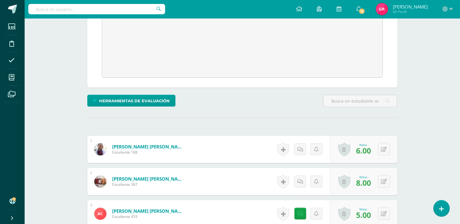
scroll to position [310, 0]
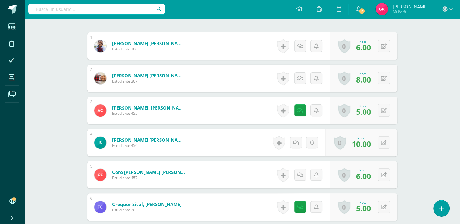
scroll to position [153, 0]
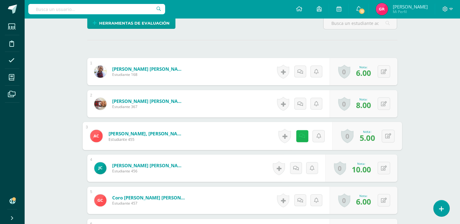
click at [302, 138] on link at bounding box center [302, 136] width 12 height 12
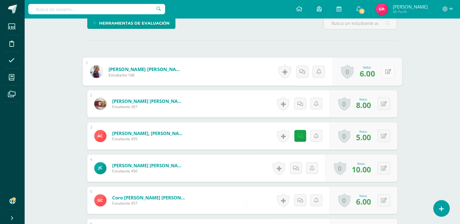
click at [385, 73] on icon at bounding box center [388, 71] width 6 height 5
type input "8"
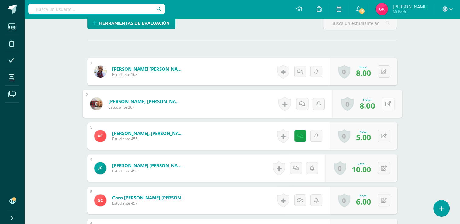
click at [382, 104] on button at bounding box center [388, 104] width 13 height 13
type input "6"
click at [301, 105] on icon at bounding box center [302, 103] width 6 height 5
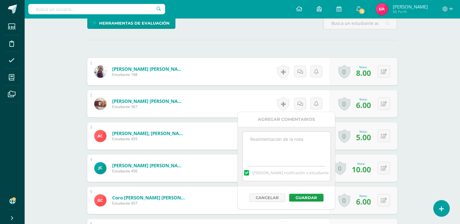
click at [297, 146] on textarea at bounding box center [287, 147] width 88 height 30
drag, startPoint x: 248, startPoint y: 140, endPoint x: 310, endPoint y: 148, distance: 62.4
click at [310, 148] on textarea "Practice to spell the words." at bounding box center [287, 147] width 88 height 30
type textarea "Practice to spell the words."
click at [317, 198] on button "Guardar" at bounding box center [306, 198] width 34 height 8
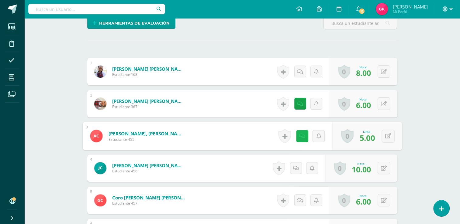
click at [304, 135] on link at bounding box center [302, 136] width 12 height 12
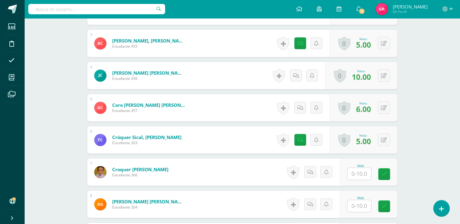
scroll to position [245, 0]
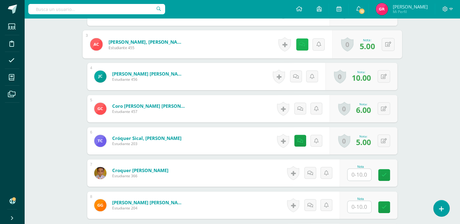
click at [299, 45] on icon at bounding box center [302, 44] width 6 height 5
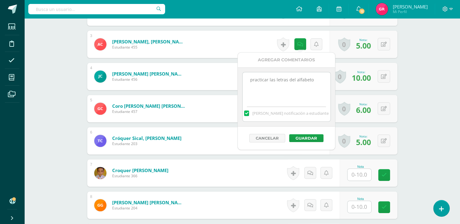
click at [313, 80] on textarea "practicar las letras del alfabeto" at bounding box center [287, 87] width 88 height 30
type textarea "p"
click at [256, 111] on label "[PERSON_NAME] notificación a estudiante" at bounding box center [287, 113] width 88 height 5
click at [0, 0] on input "[PERSON_NAME] notificación a estudiante" at bounding box center [0, 0] width 0 height 0
click at [301, 138] on button "Guardar" at bounding box center [306, 138] width 34 height 8
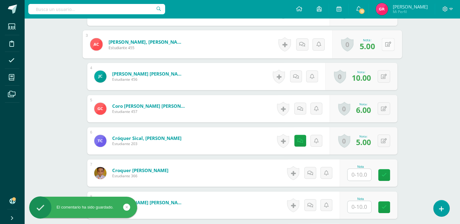
click at [384, 42] on button at bounding box center [388, 44] width 13 height 13
type input "7"
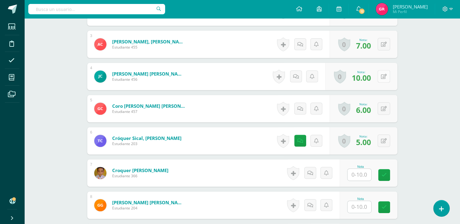
click at [383, 78] on button at bounding box center [384, 76] width 12 height 12
type input "0"
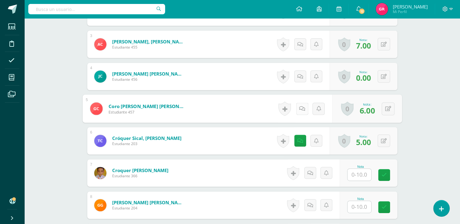
click at [302, 111] on link at bounding box center [302, 109] width 12 height 12
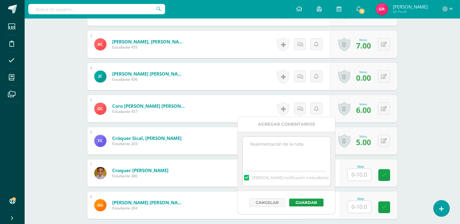
click at [293, 147] on textarea at bounding box center [287, 152] width 88 height 30
paste textarea "Practice to spell the words."
type textarea "Practice to spell the words."
click at [299, 203] on button "Guardar" at bounding box center [306, 203] width 34 height 8
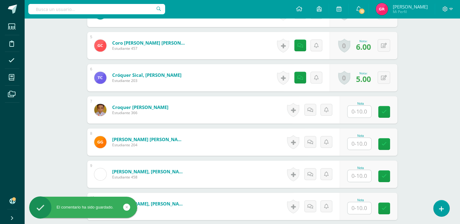
scroll to position [317, 0]
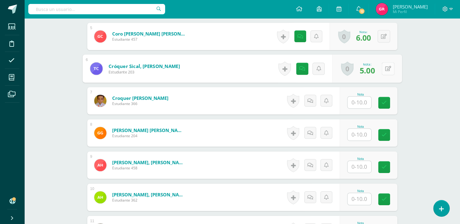
click at [385, 70] on icon at bounding box center [388, 68] width 6 height 5
type input "7"
click at [302, 69] on icon at bounding box center [302, 68] width 6 height 5
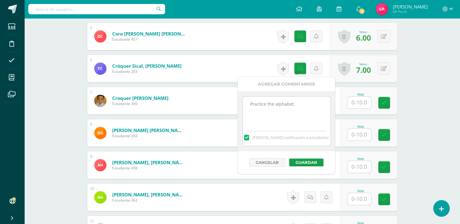
click at [294, 104] on textarea "Practice the alphabet." at bounding box center [287, 112] width 88 height 30
type textarea "P"
click at [299, 164] on button "Guardar" at bounding box center [306, 163] width 34 height 8
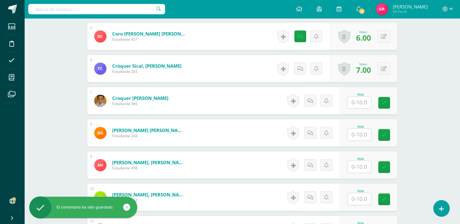
click at [362, 103] on input "text" at bounding box center [359, 103] width 24 height 12
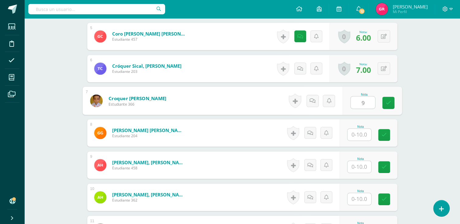
type input "9"
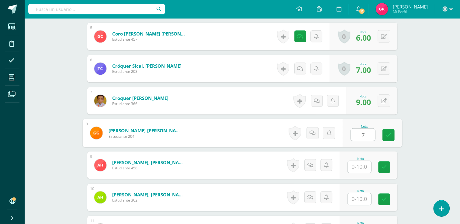
type input "7"
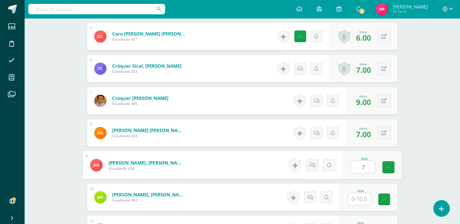
type input "7"
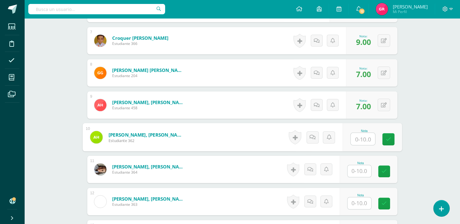
scroll to position [381, 0]
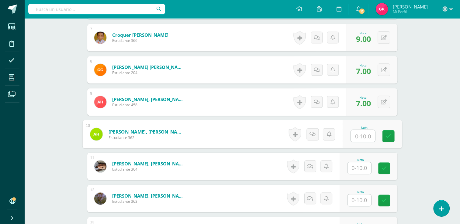
click at [360, 136] on input "text" at bounding box center [363, 136] width 24 height 12
type input "7"
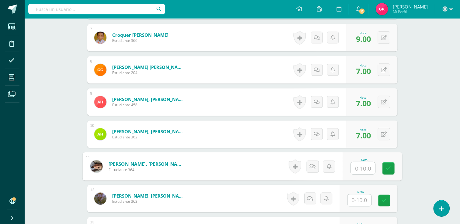
click at [361, 165] on input "text" at bounding box center [363, 168] width 24 height 12
type input "9"
type input "8"
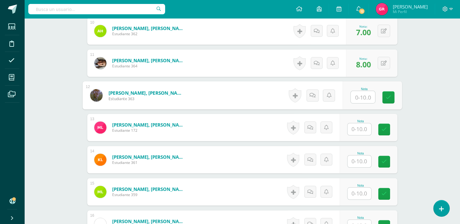
scroll to position [495, 0]
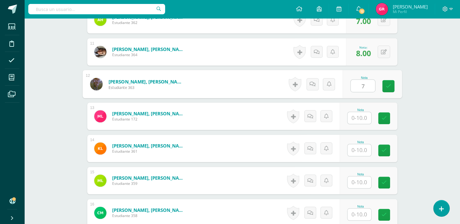
type input "7"
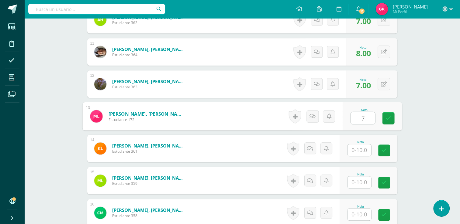
type input "7"
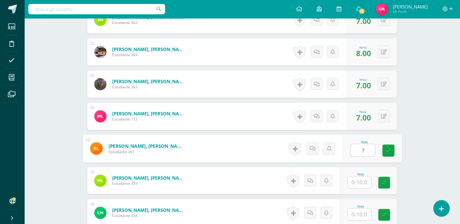
type input "7"
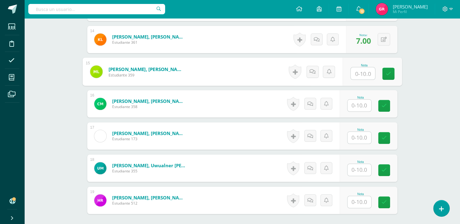
scroll to position [625, 0]
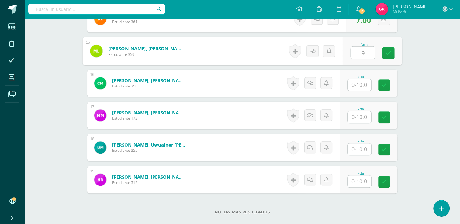
type input "9"
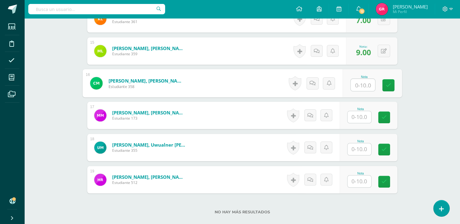
click at [365, 85] on input "text" at bounding box center [363, 85] width 24 height 12
type input "7"
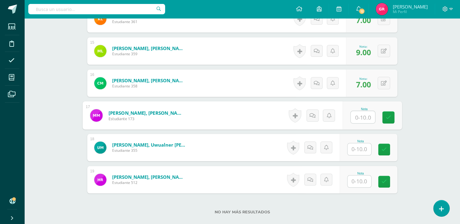
click at [361, 118] on input "text" at bounding box center [363, 117] width 24 height 12
type input "7"
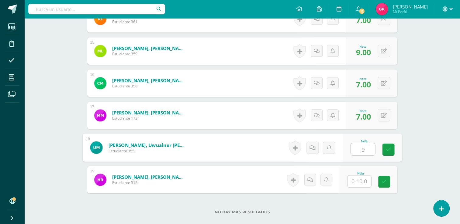
type input "9"
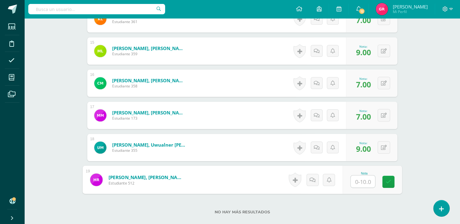
click at [359, 179] on input "text" at bounding box center [363, 182] width 24 height 12
type input "7"
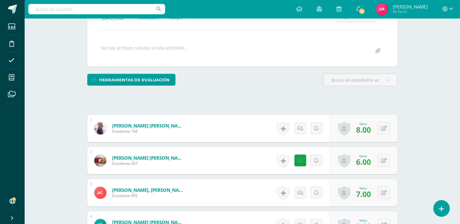
scroll to position [0, 0]
